Goal: Information Seeking & Learning: Learn about a topic

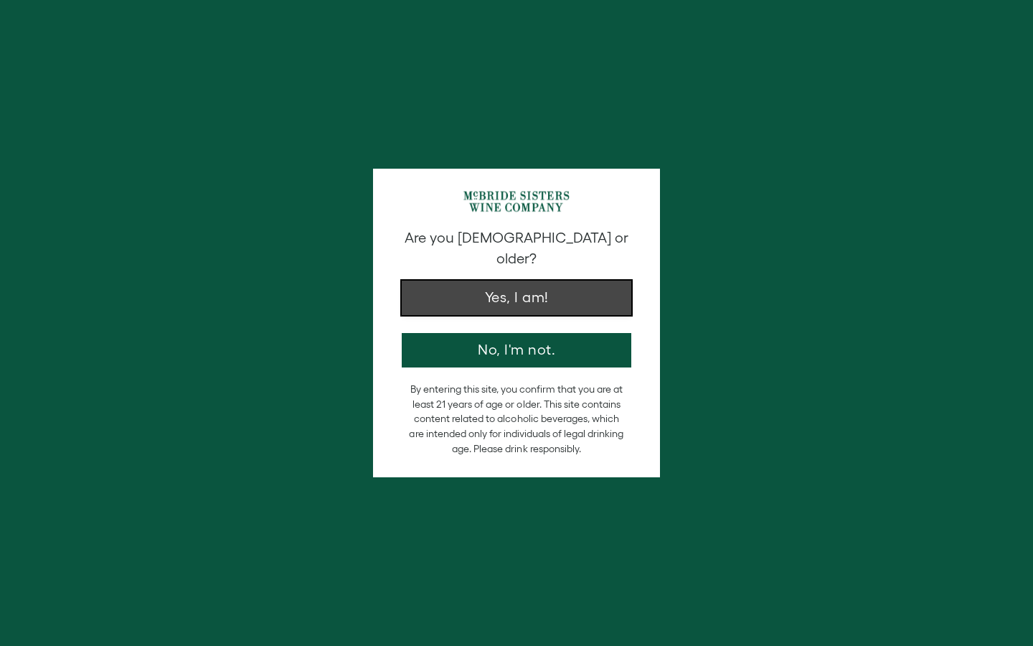
click at [558, 287] on button "Yes, I am!" at bounding box center [517, 298] width 230 height 34
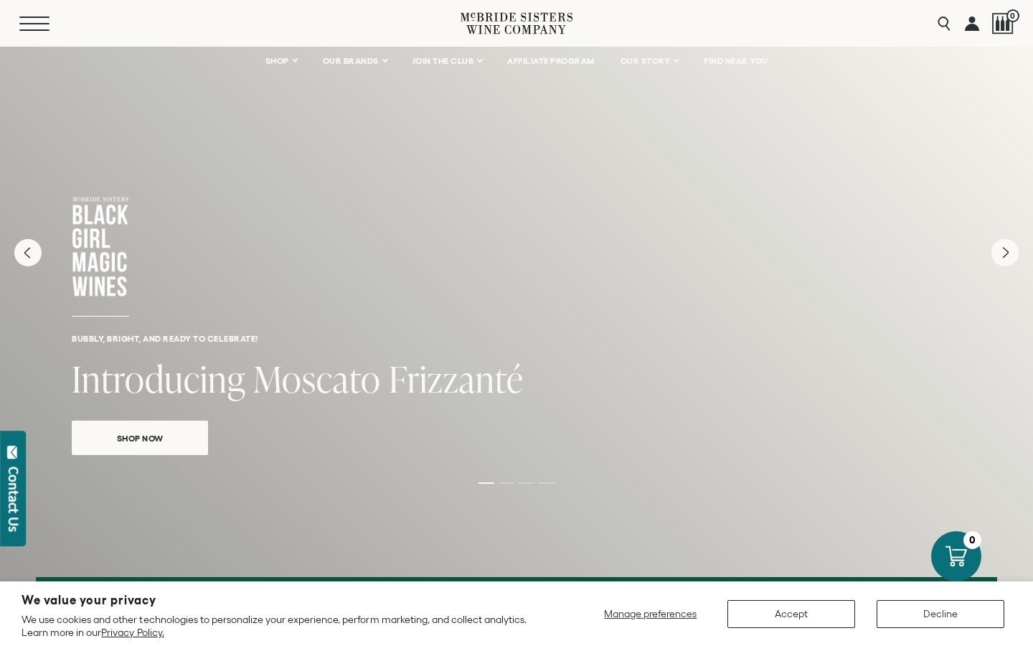
click at [32, 24] on button "Menu" at bounding box center [45, 24] width 52 height 14
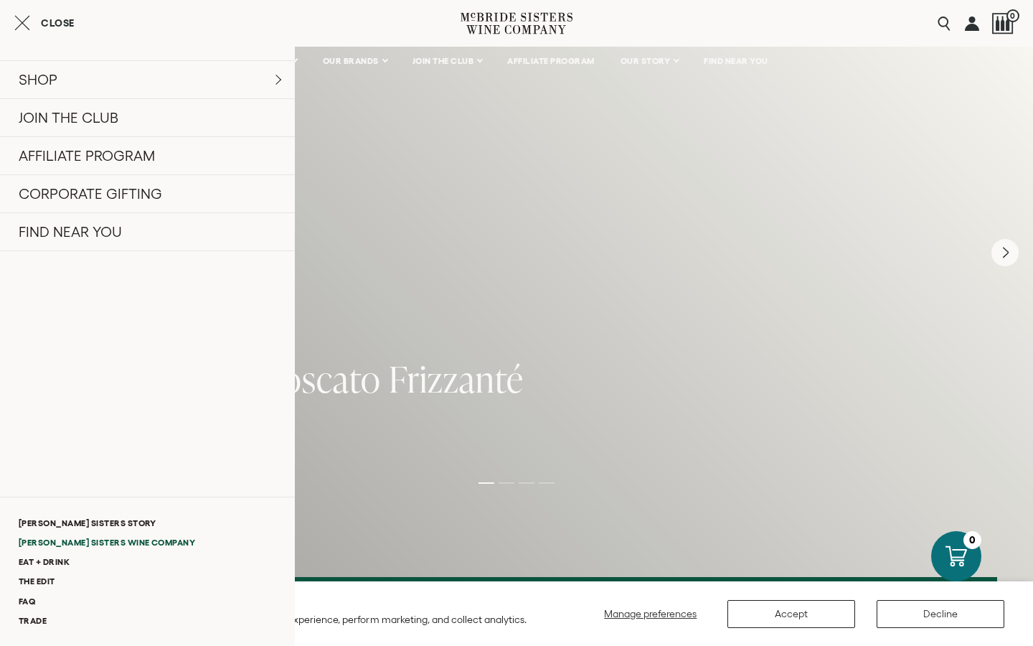
click at [103, 545] on link "[PERSON_NAME] Sisters Wine Company" at bounding box center [147, 541] width 295 height 19
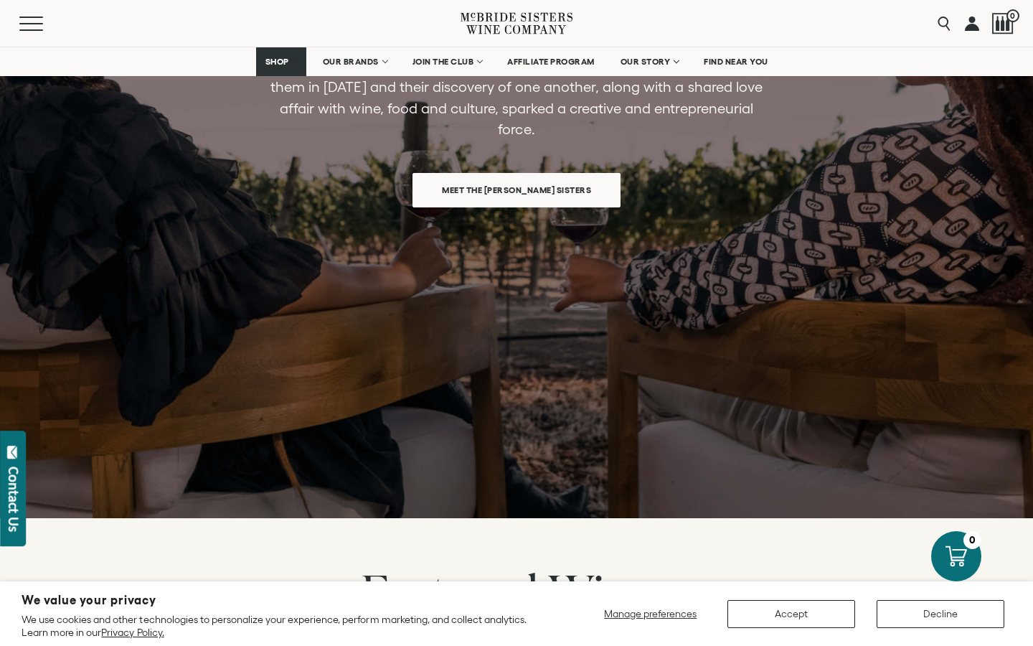
scroll to position [787, 0]
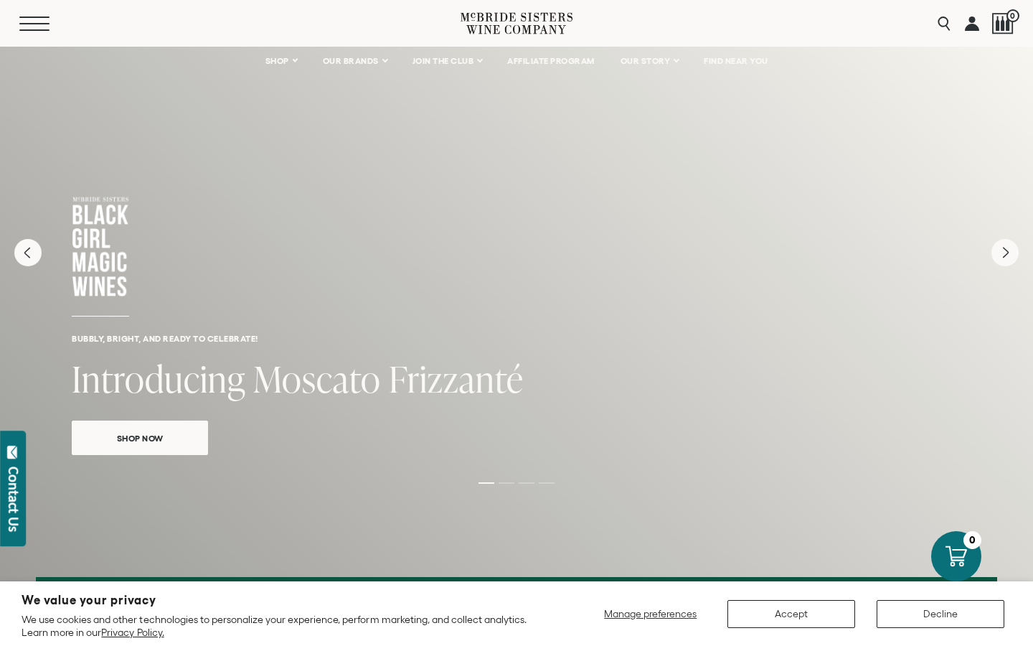
click at [34, 20] on button "Menu" at bounding box center [45, 24] width 52 height 14
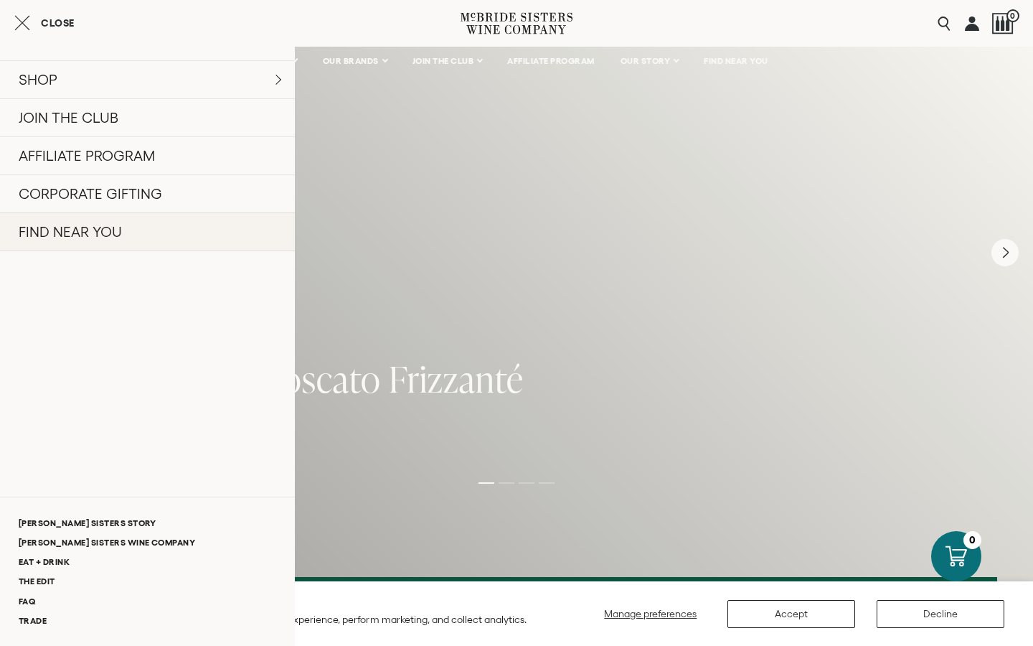
click at [113, 230] on link "FIND NEAR YOU" at bounding box center [147, 231] width 295 height 39
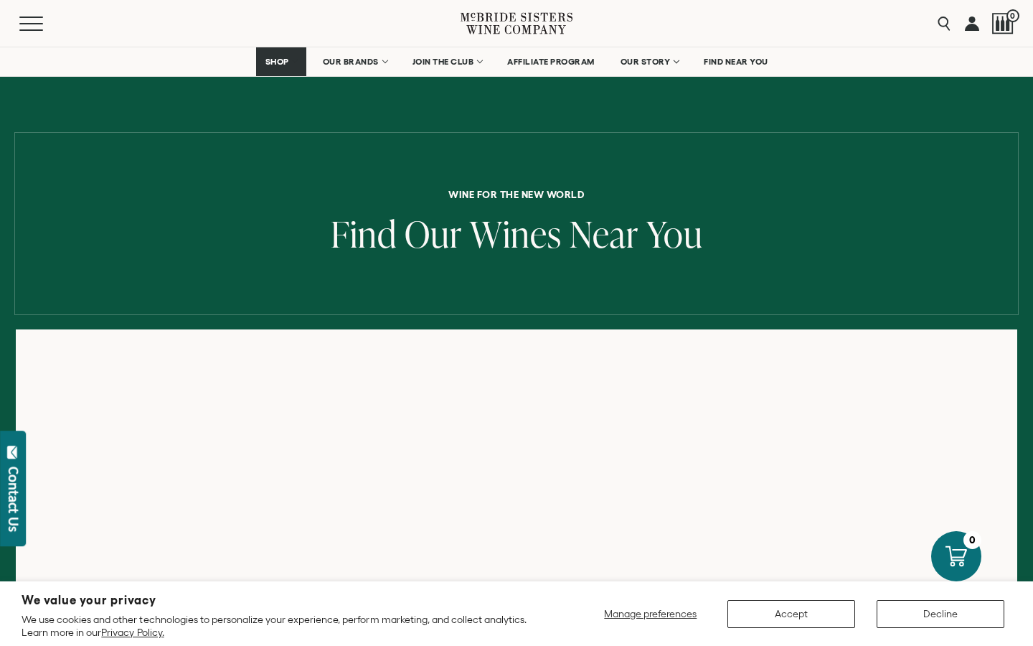
scroll to position [355, 0]
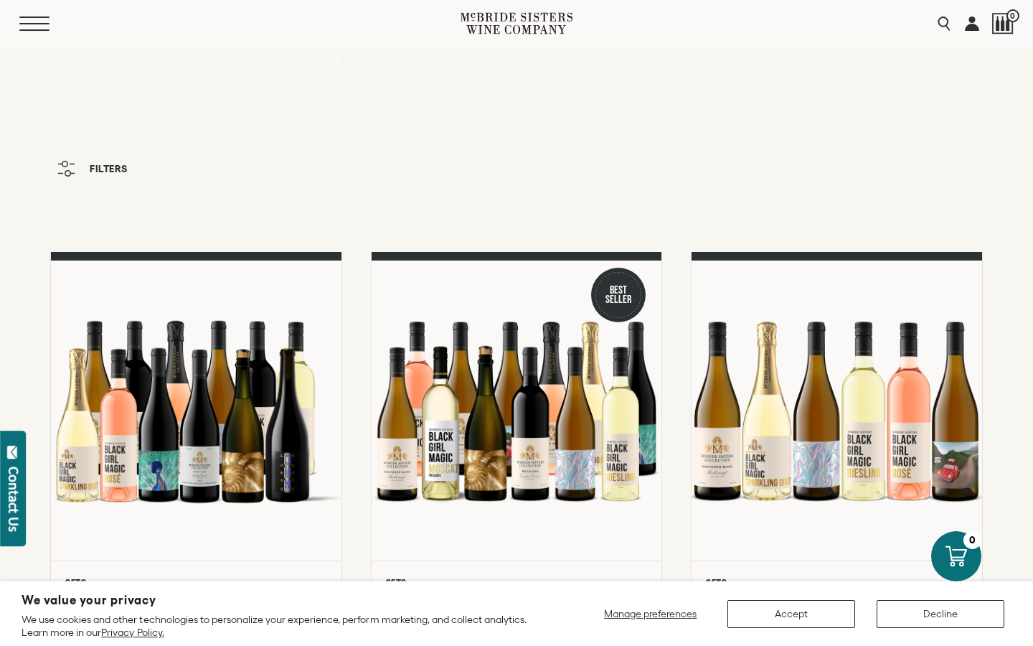
click at [24, 19] on button "Menu" at bounding box center [45, 24] width 52 height 14
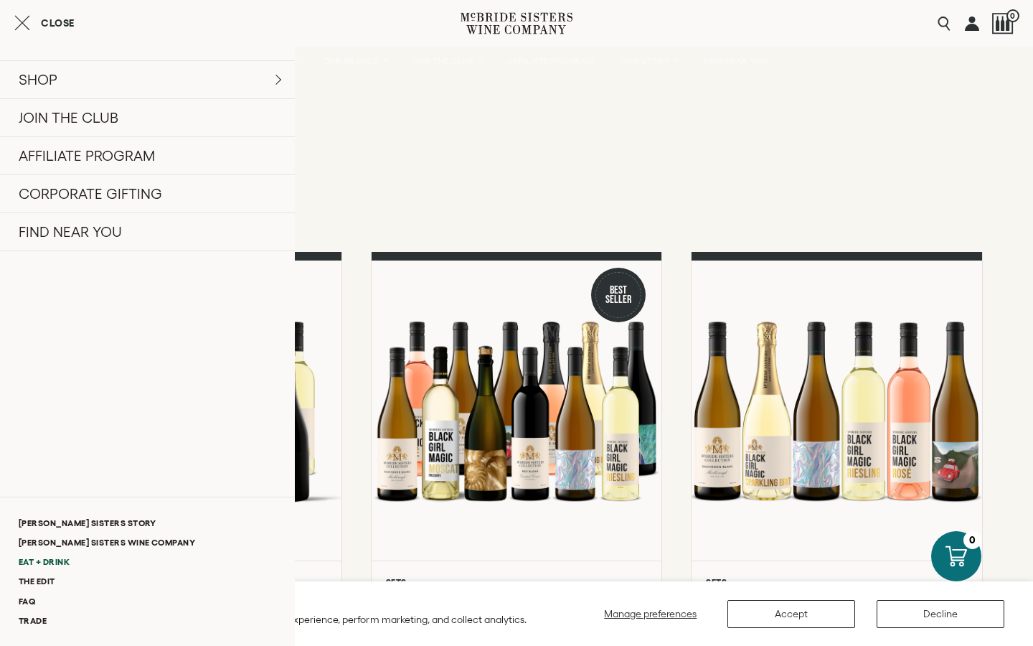
click at [52, 558] on link "Eat + Drink" at bounding box center [147, 561] width 295 height 19
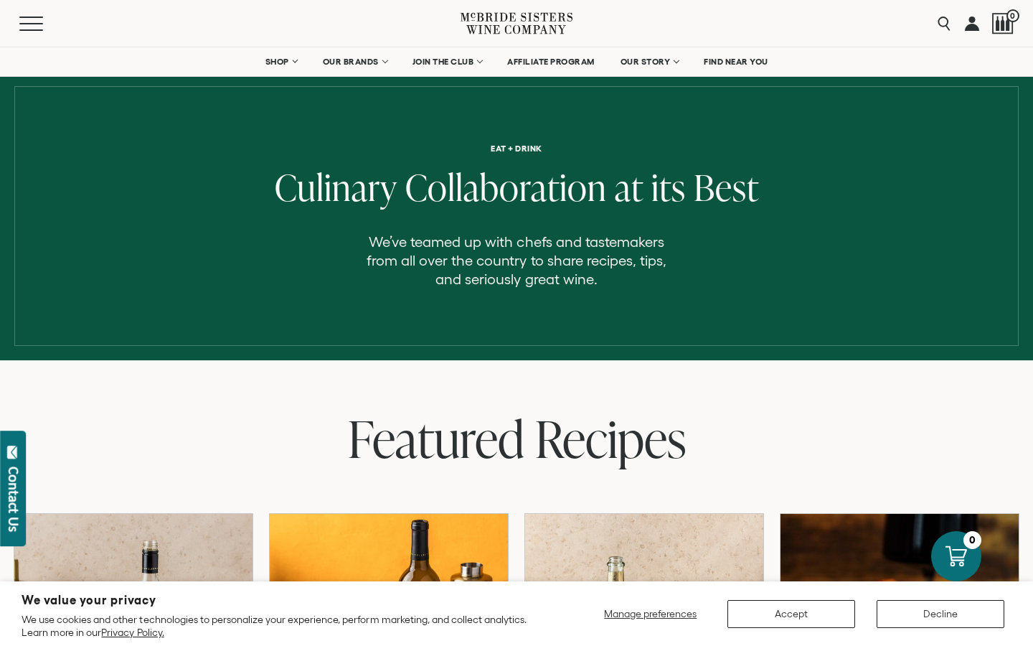
scroll to position [47, 0]
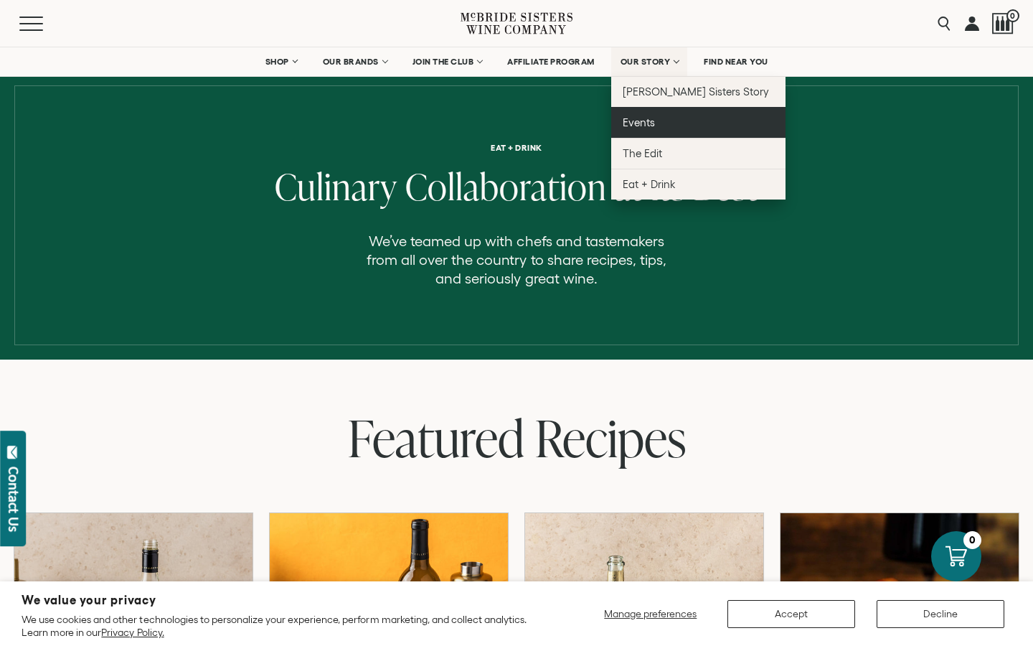
click at [664, 122] on link "Events" at bounding box center [698, 122] width 174 height 31
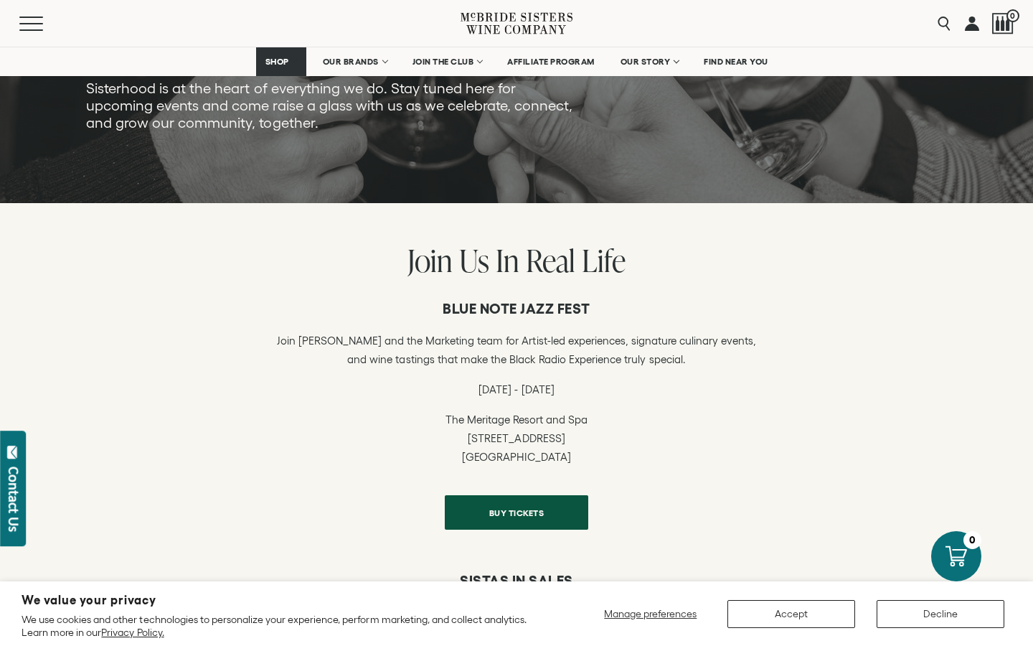
scroll to position [484, 0]
